Goal: Check status: Check status

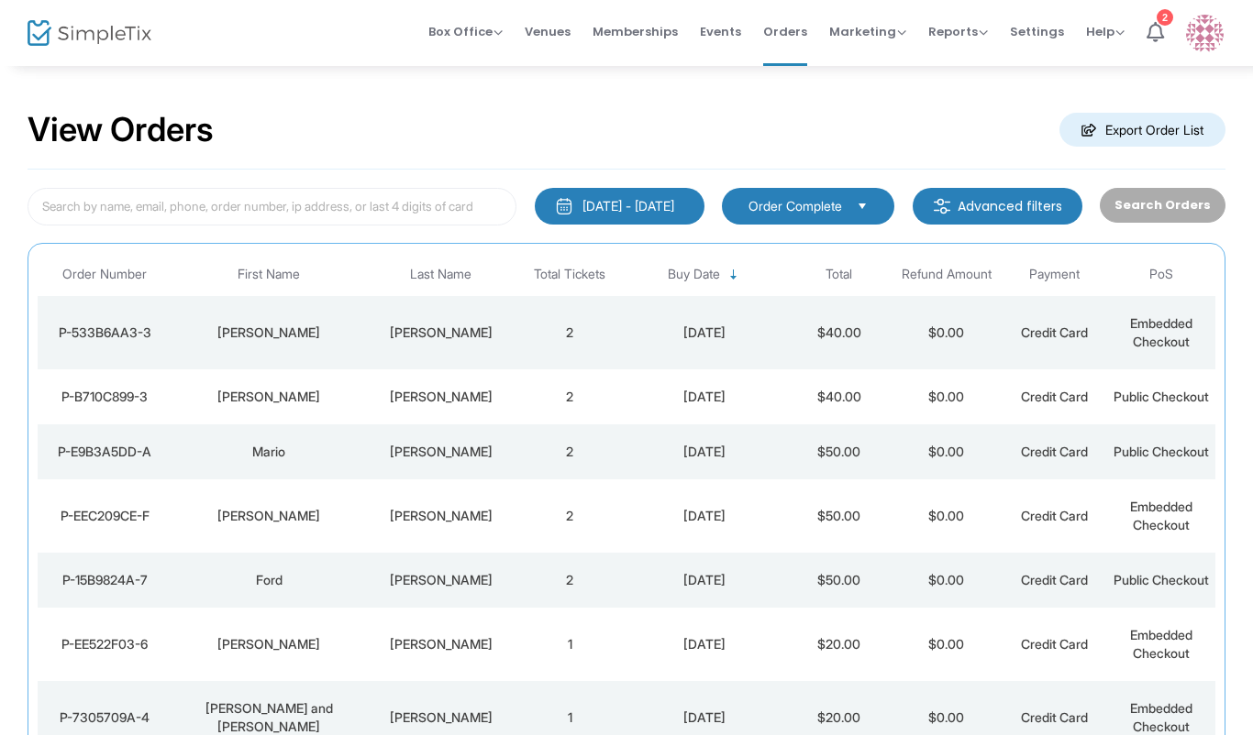
click at [474, 321] on td "[PERSON_NAME]" at bounding box center [441, 332] width 150 height 73
click at [727, 37] on span "Events" at bounding box center [720, 31] width 41 height 47
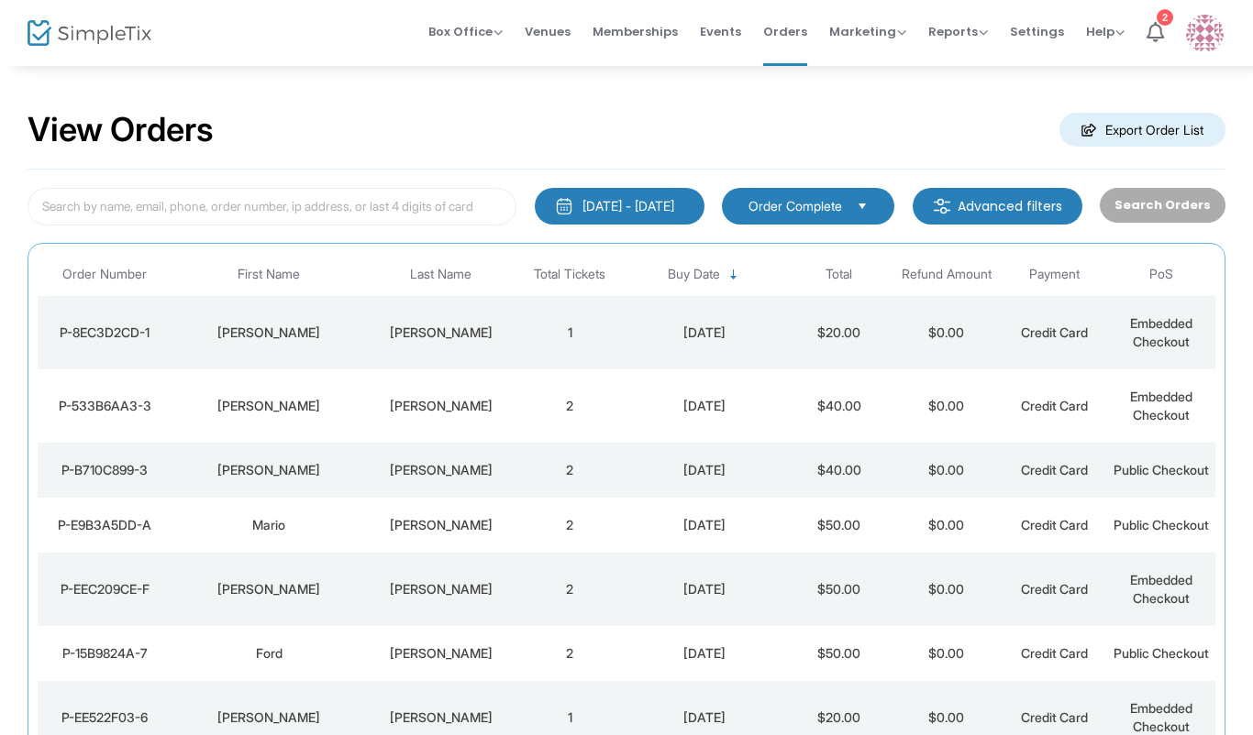
click at [295, 344] on td "claudia" at bounding box center [269, 332] width 194 height 73
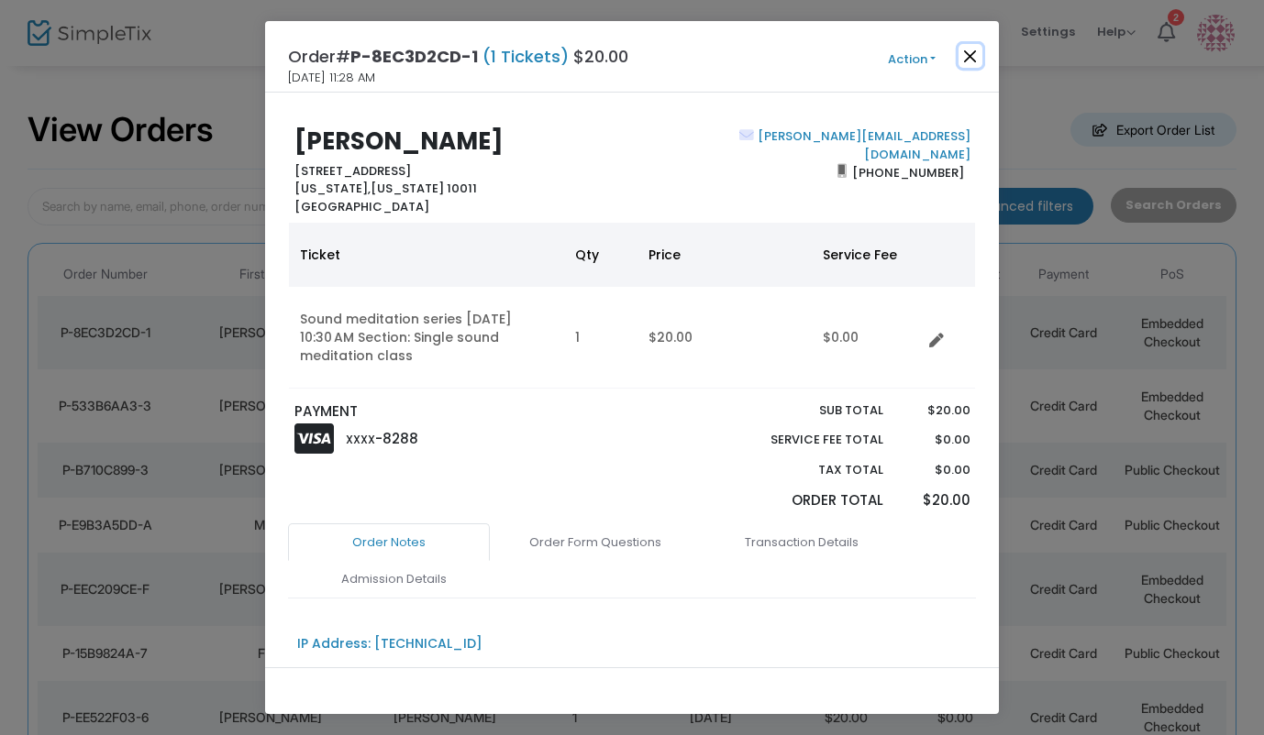
click at [964, 63] on button "Close" at bounding box center [970, 56] width 24 height 24
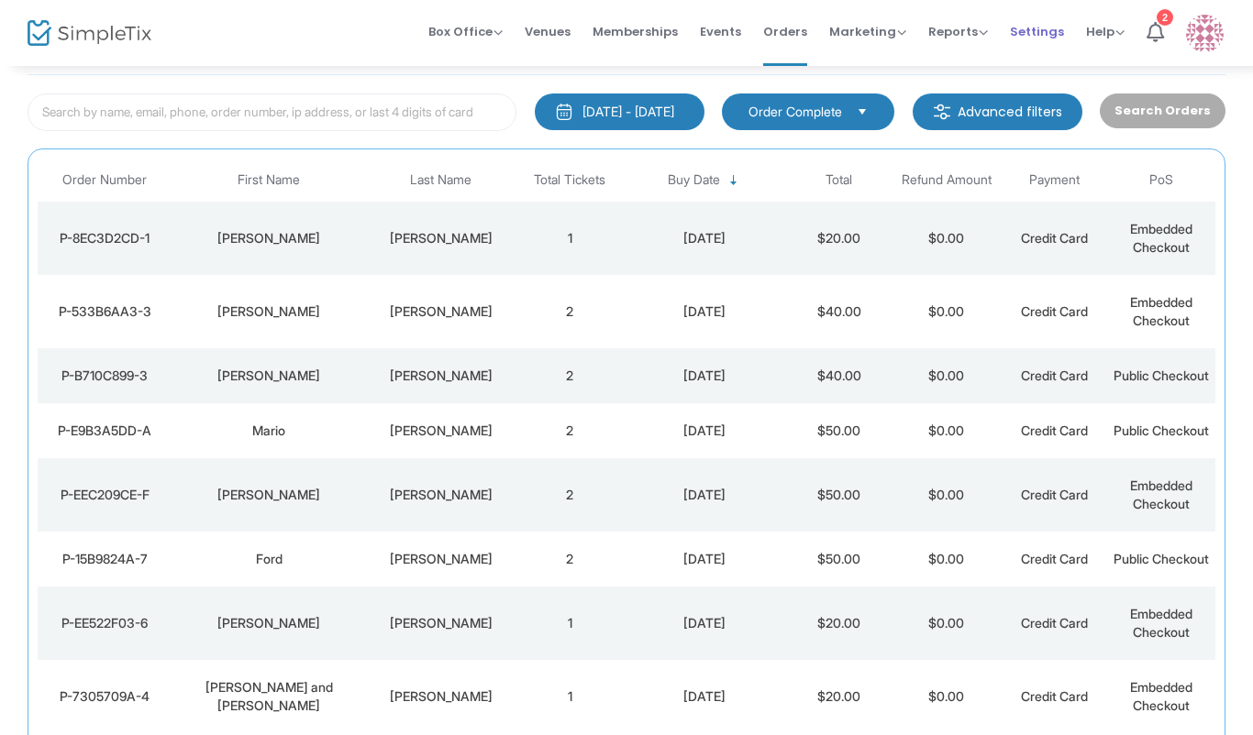
scroll to position [148, 0]
